Goal: Find specific fact: Find specific fact

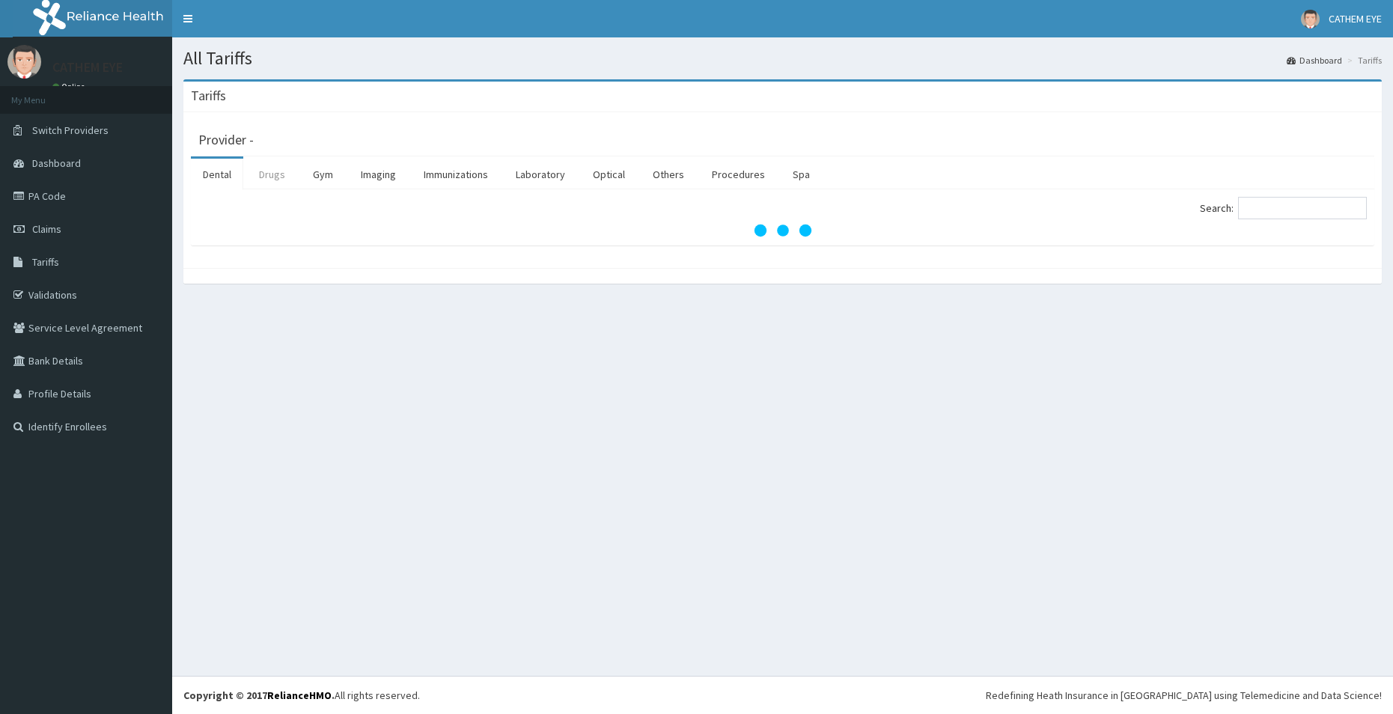
click at [267, 174] on link "Drugs" at bounding box center [272, 174] width 50 height 31
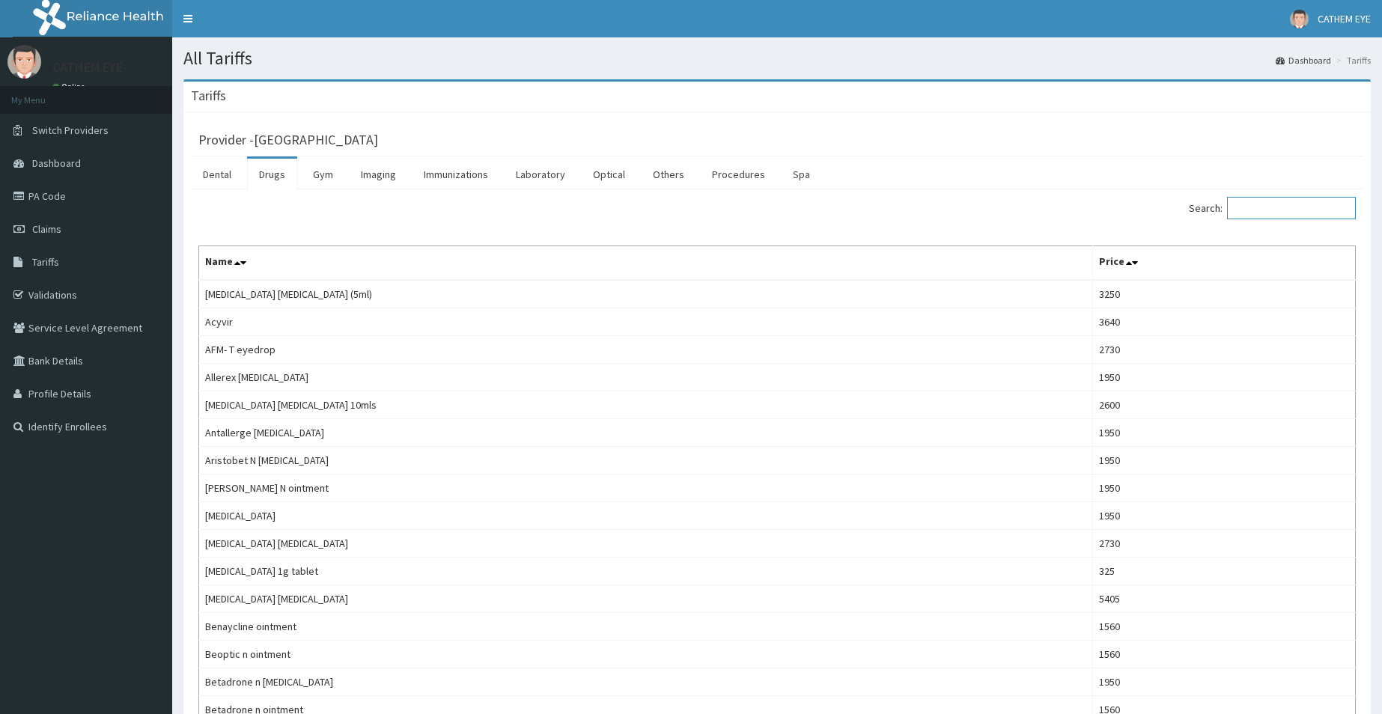
click at [1253, 199] on input "Search:" at bounding box center [1291, 208] width 129 height 22
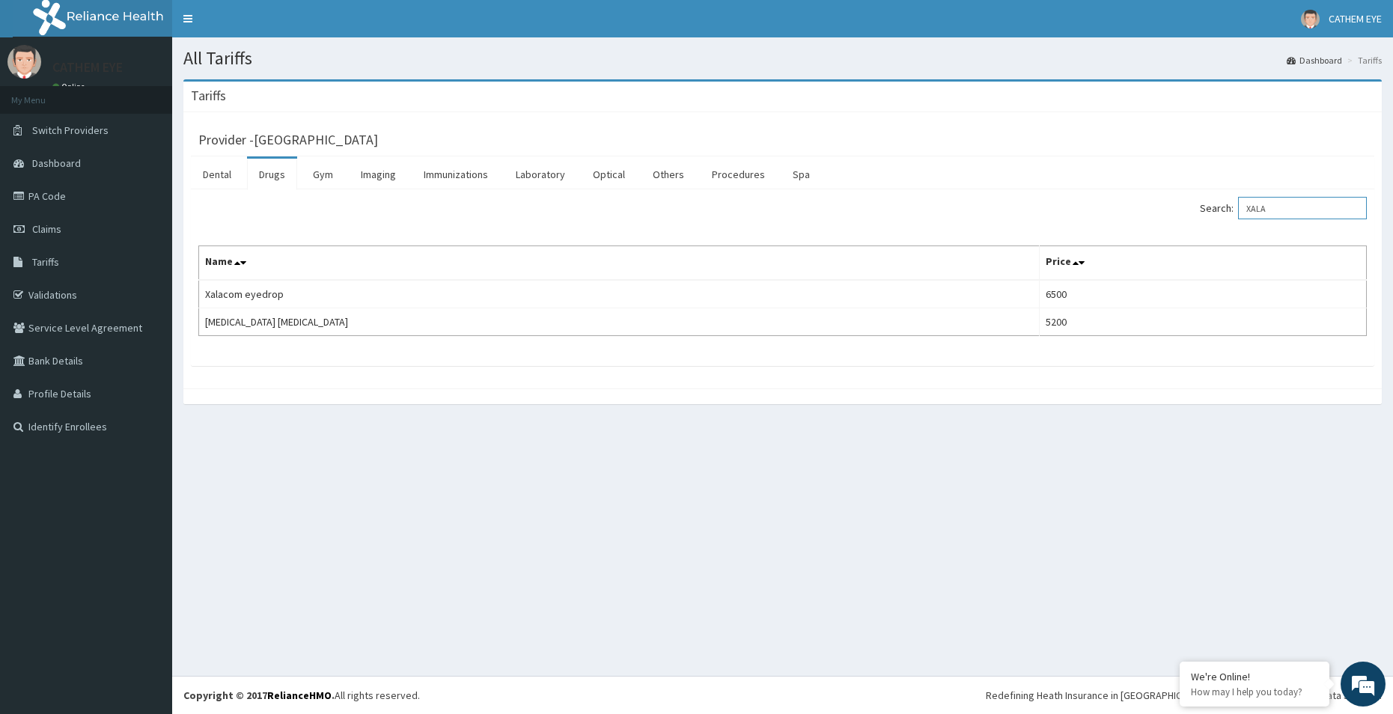
type input "XALA"
click at [1060, 311] on td "5200" at bounding box center [1202, 322] width 327 height 28
click at [72, 186] on link "PA Code" at bounding box center [86, 196] width 172 height 33
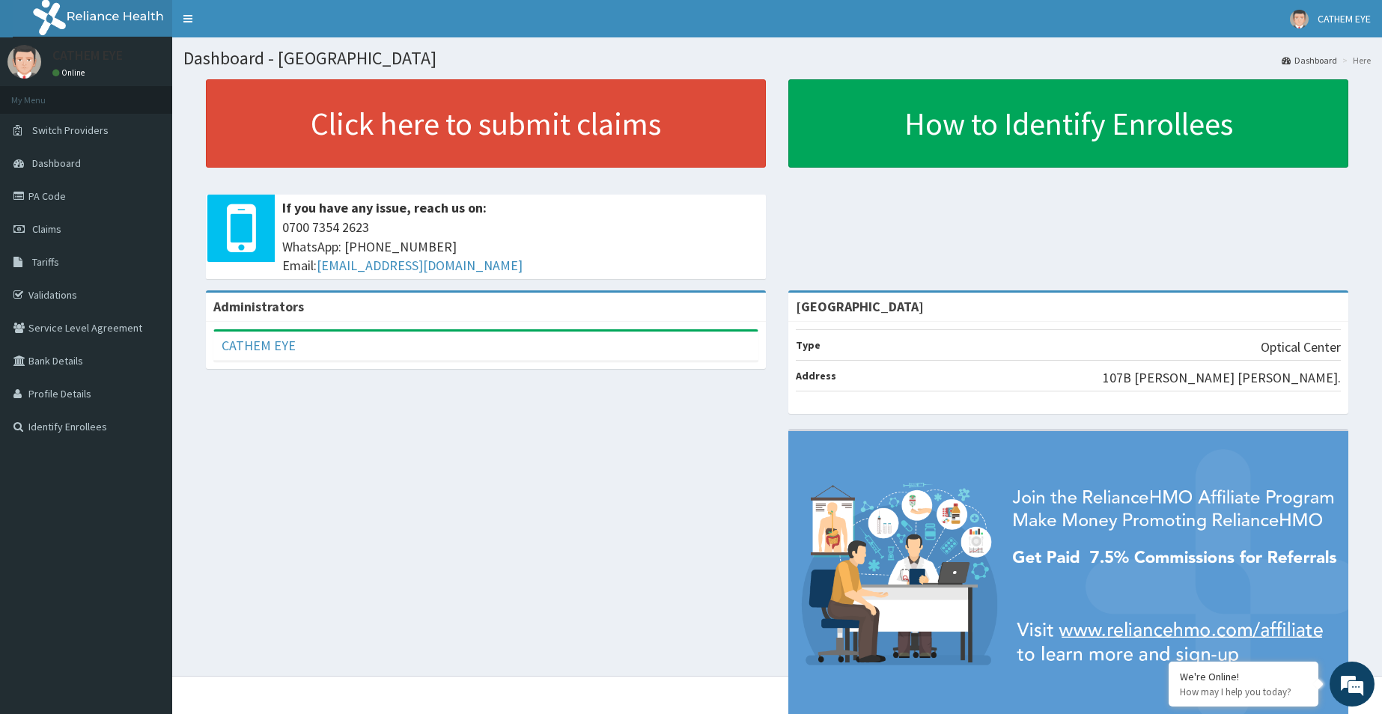
click at [565, 538] on div "Administrators CATHEM EYE Full Name CATHEM EYE Email Address [EMAIL_ADDRESS][DO…" at bounding box center [777, 515] width 1188 height 449
click at [59, 204] on link "PA Code" at bounding box center [86, 196] width 172 height 33
click at [106, 195] on link "PA Code" at bounding box center [86, 196] width 172 height 33
